Goal: Information Seeking & Learning: Learn about a topic

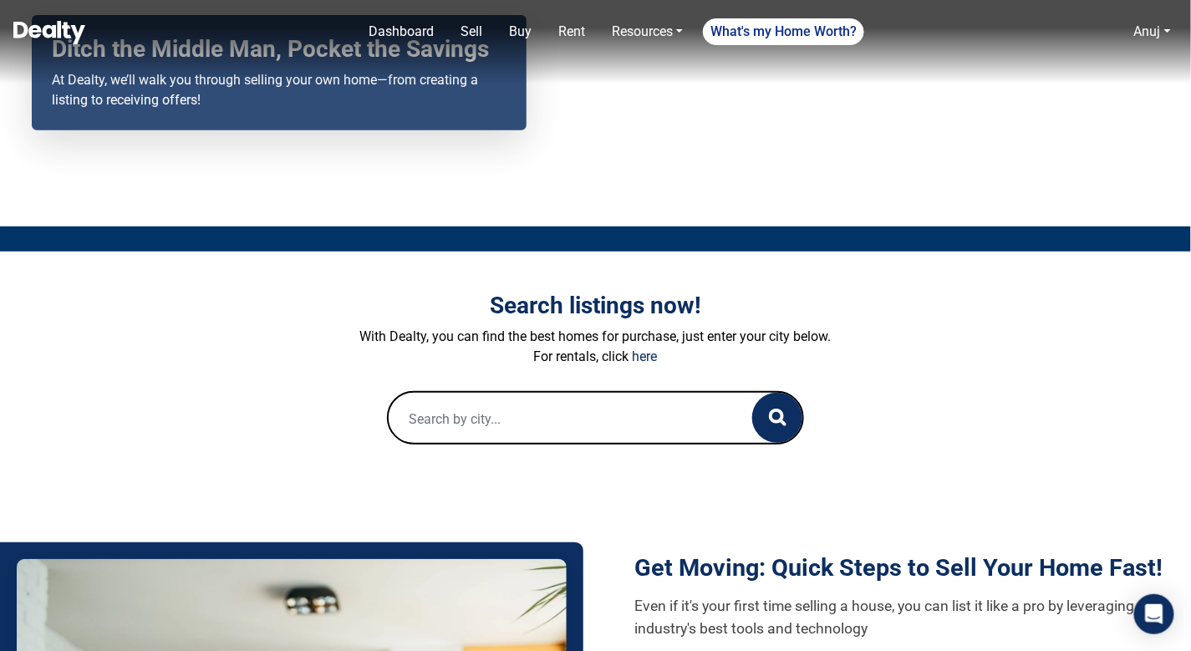
scroll to position [251, 0]
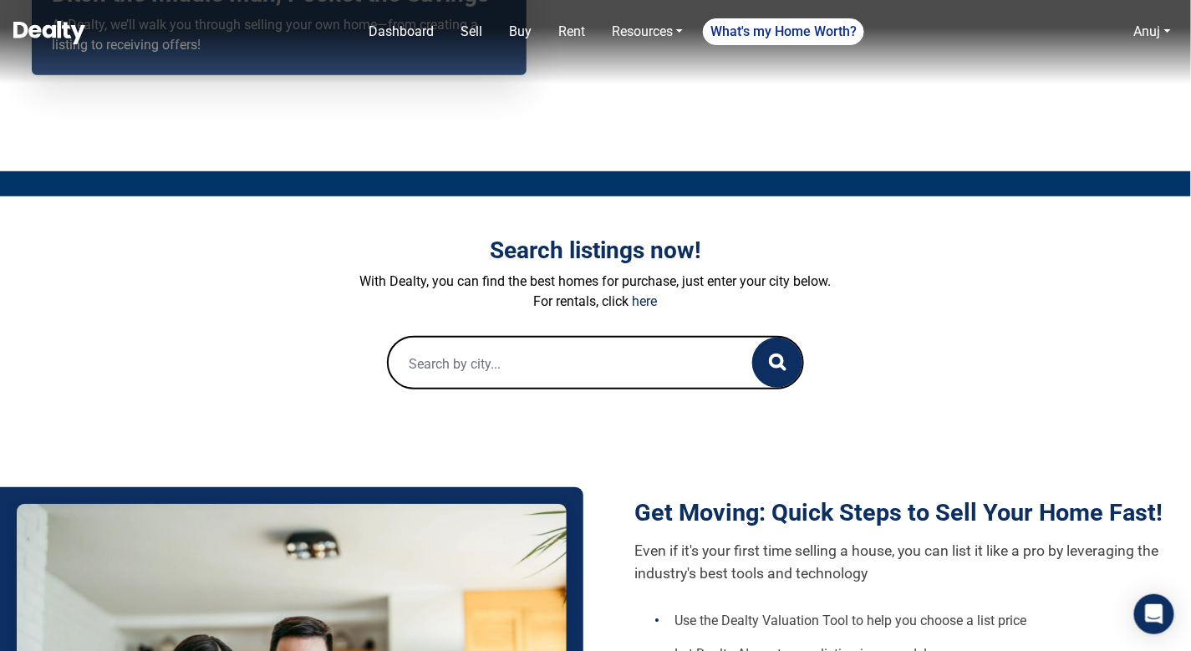
click at [542, 368] on input "text" at bounding box center [553, 364] width 331 height 53
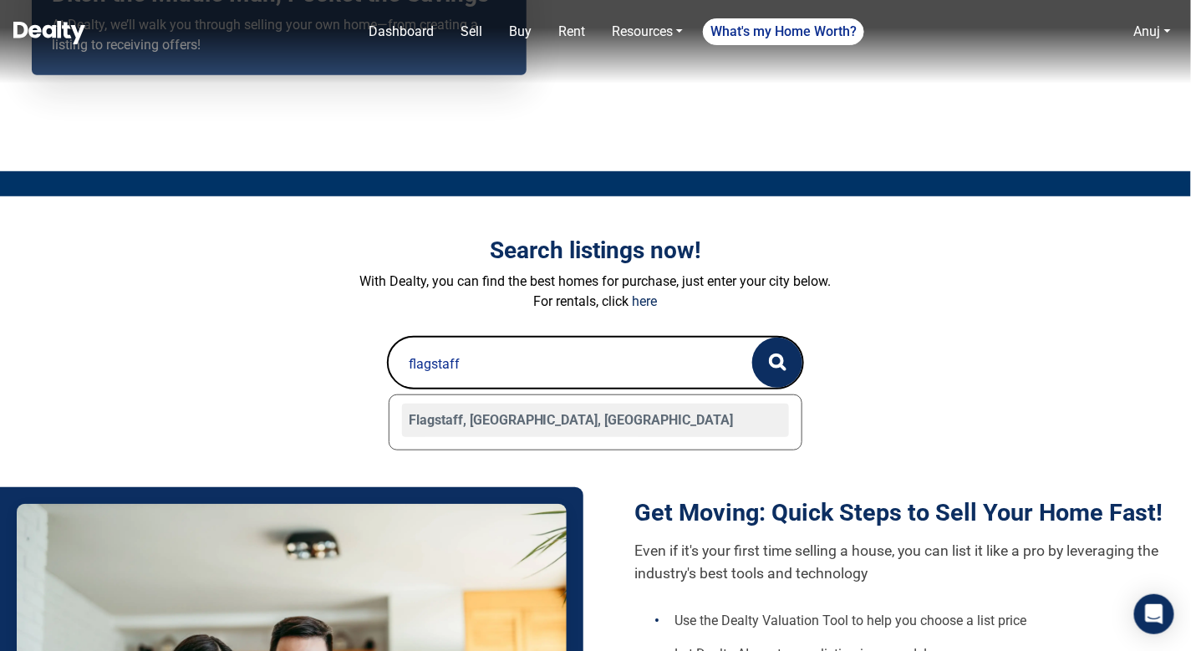
click at [444, 416] on div "Flagstaff, [GEOGRAPHIC_DATA], [GEOGRAPHIC_DATA]" at bounding box center [596, 420] width 388 height 33
type input "Flagstaff, [GEOGRAPHIC_DATA], [GEOGRAPHIC_DATA]"
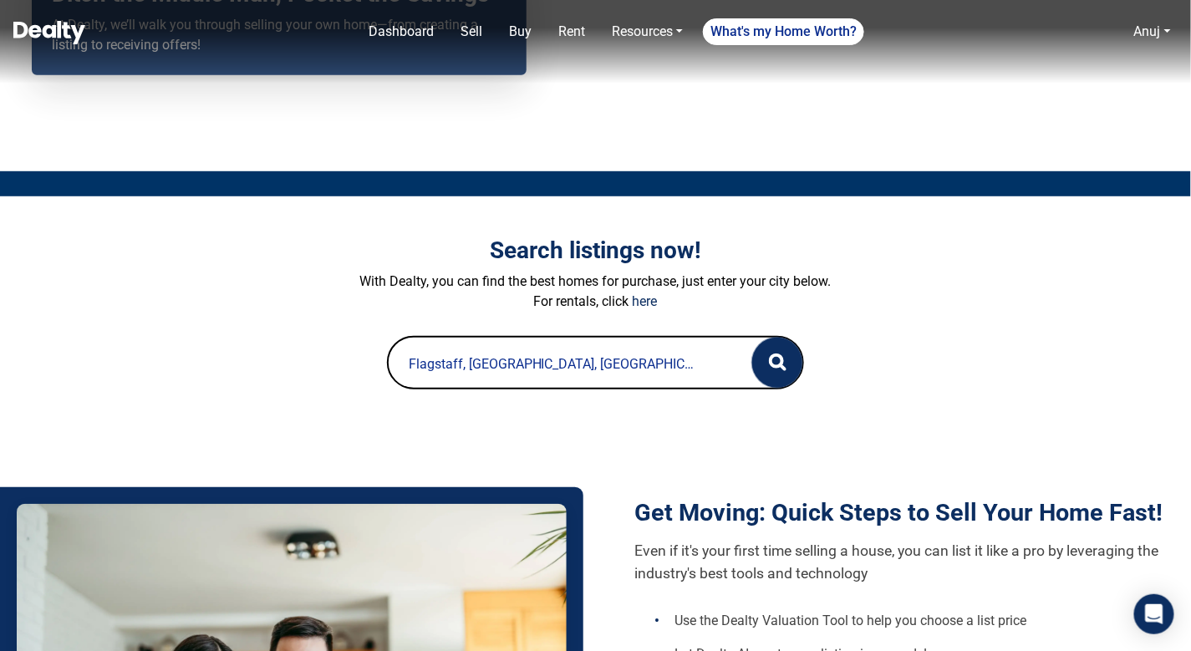
click at [782, 367] on icon "button" at bounding box center [782, 367] width 4 height 4
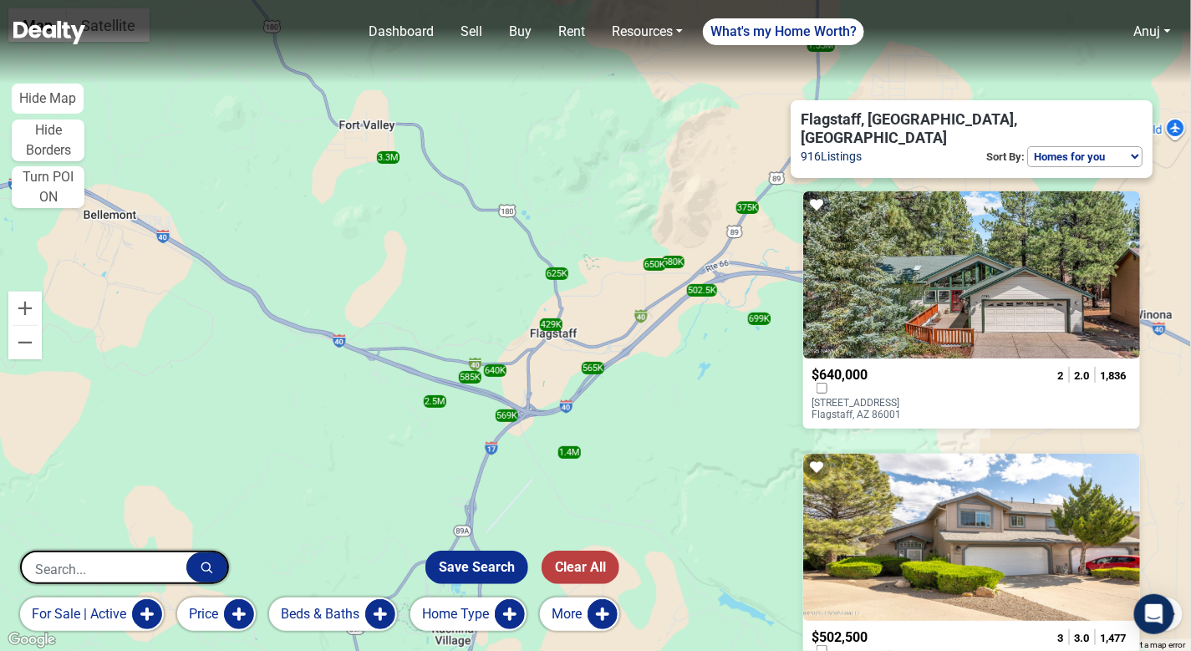
click at [1091, 146] on select "Homes for you Price (Low to High) Price (High to Low) Newest" at bounding box center [1084, 156] width 115 height 21
select select "newest"
click at [1027, 146] on select "Homes for you Price (Low to High) Price (High to Low) Newest" at bounding box center [1084, 156] width 115 height 21
